Goal: Task Accomplishment & Management: Manage account settings

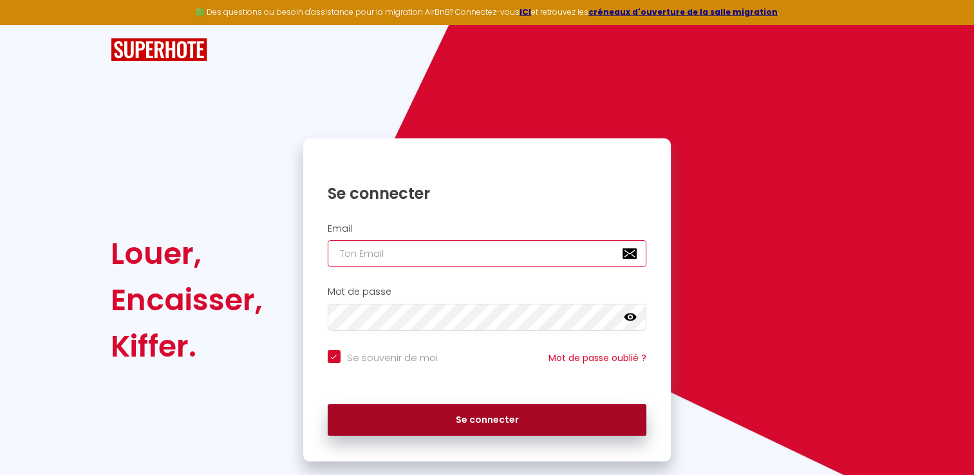
type input "[EMAIL_ADDRESS][DOMAIN_NAME]"
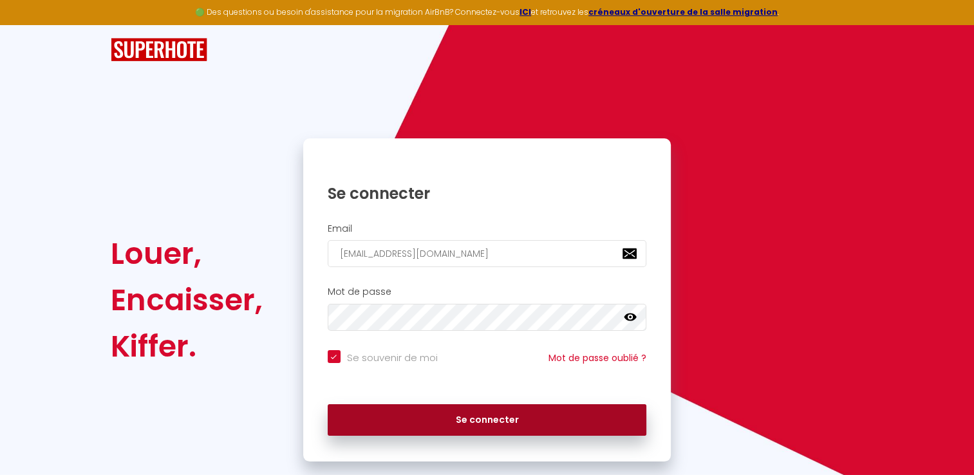
click at [451, 415] on button "Se connecter" at bounding box center [487, 420] width 319 height 32
checkbox input "true"
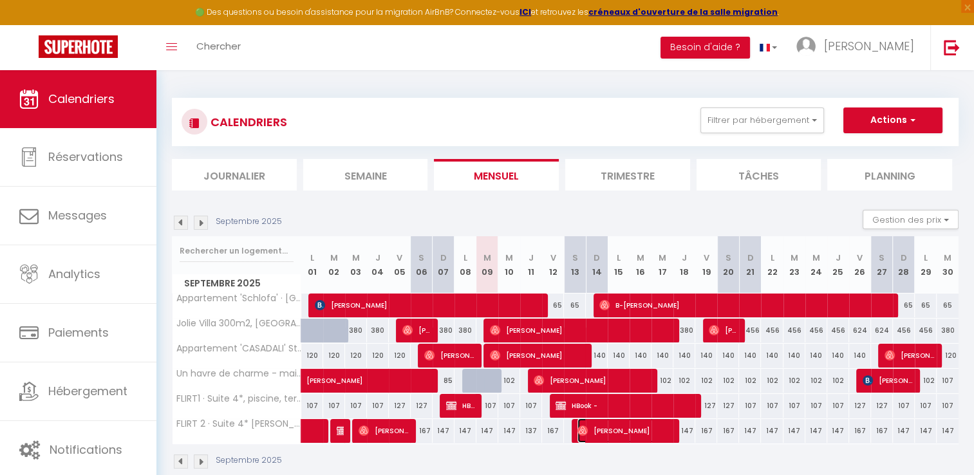
click at [590, 426] on span "[PERSON_NAME]" at bounding box center [624, 430] width 95 height 24
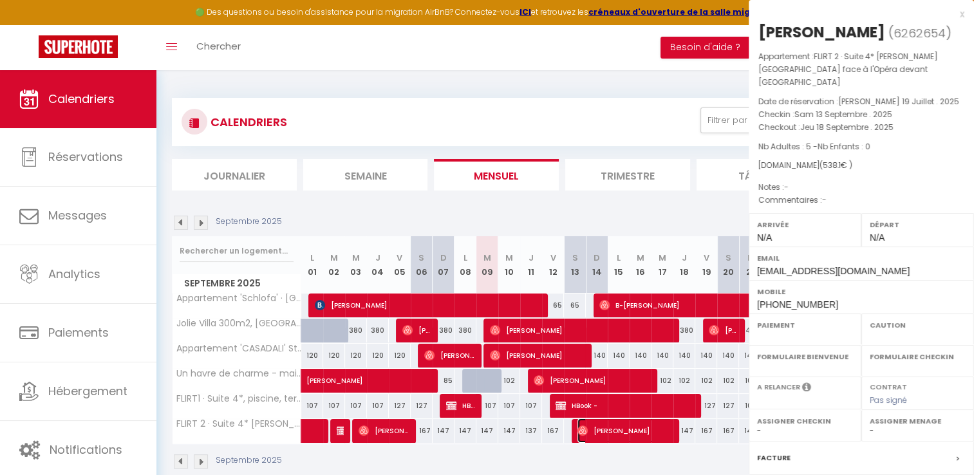
select select "OK"
select select "0"
select select "1"
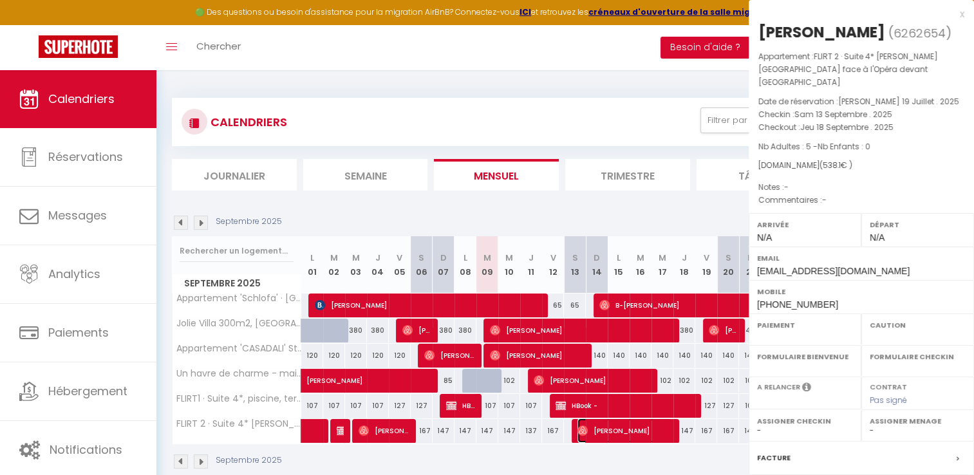
select select
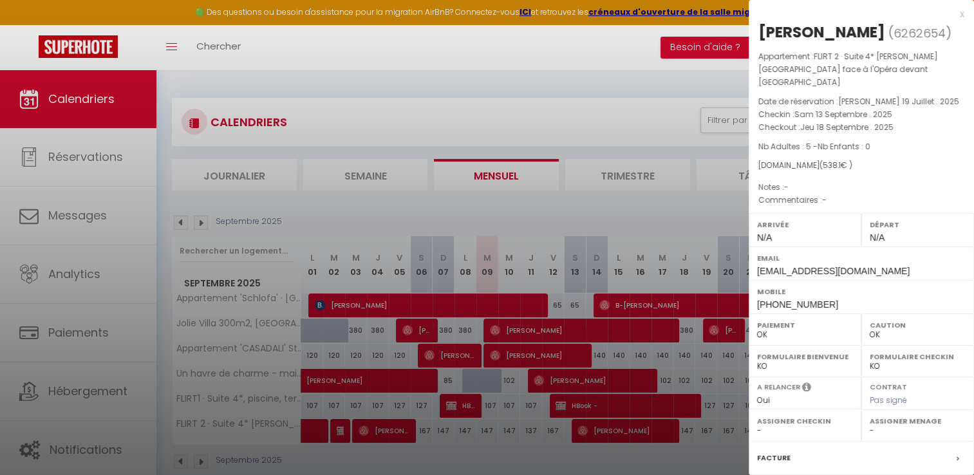
click at [948, 14] on div "x" at bounding box center [857, 13] width 216 height 15
